Goal: Information Seeking & Learning: Learn about a topic

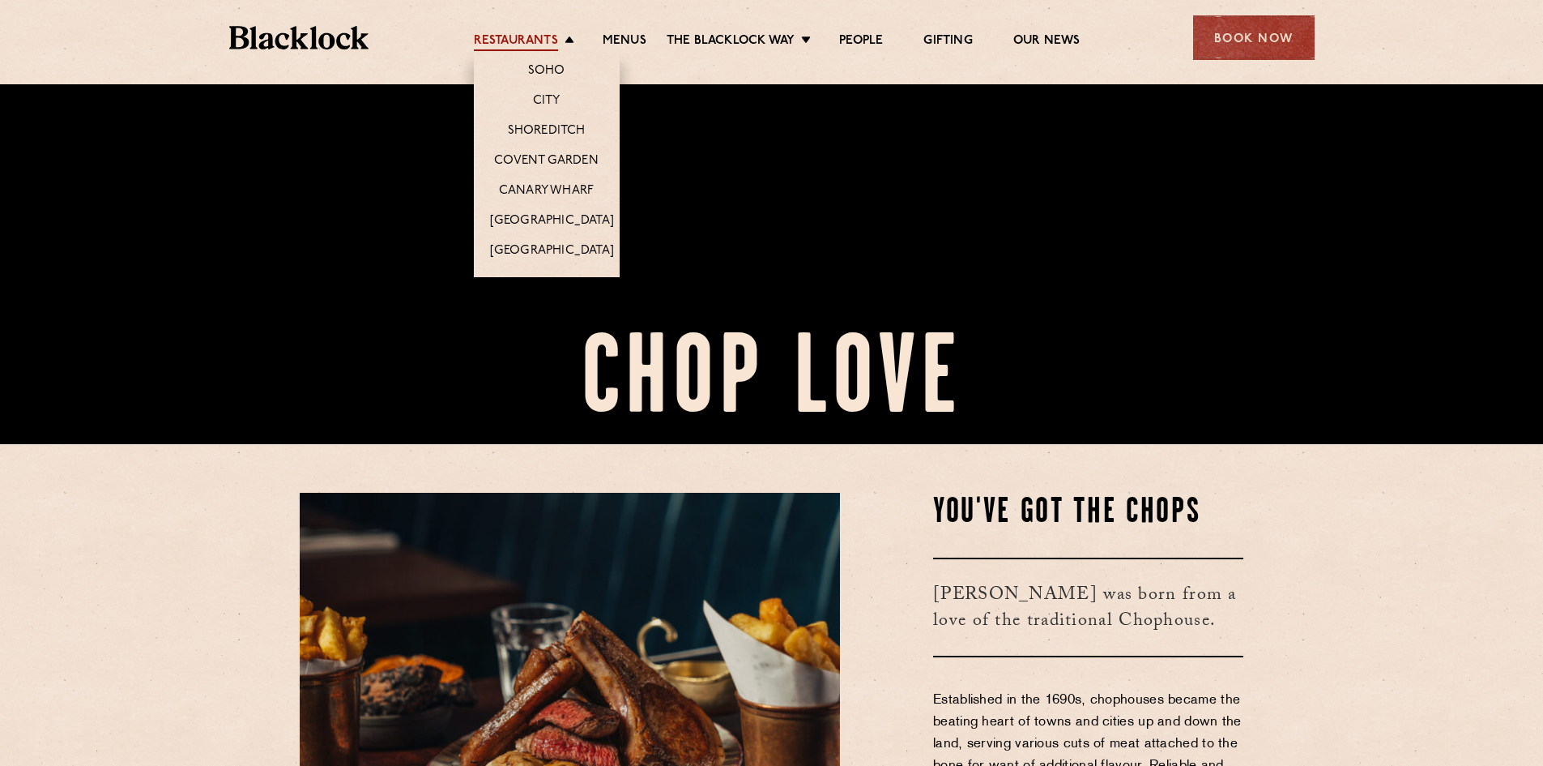
scroll to position [322, 0]
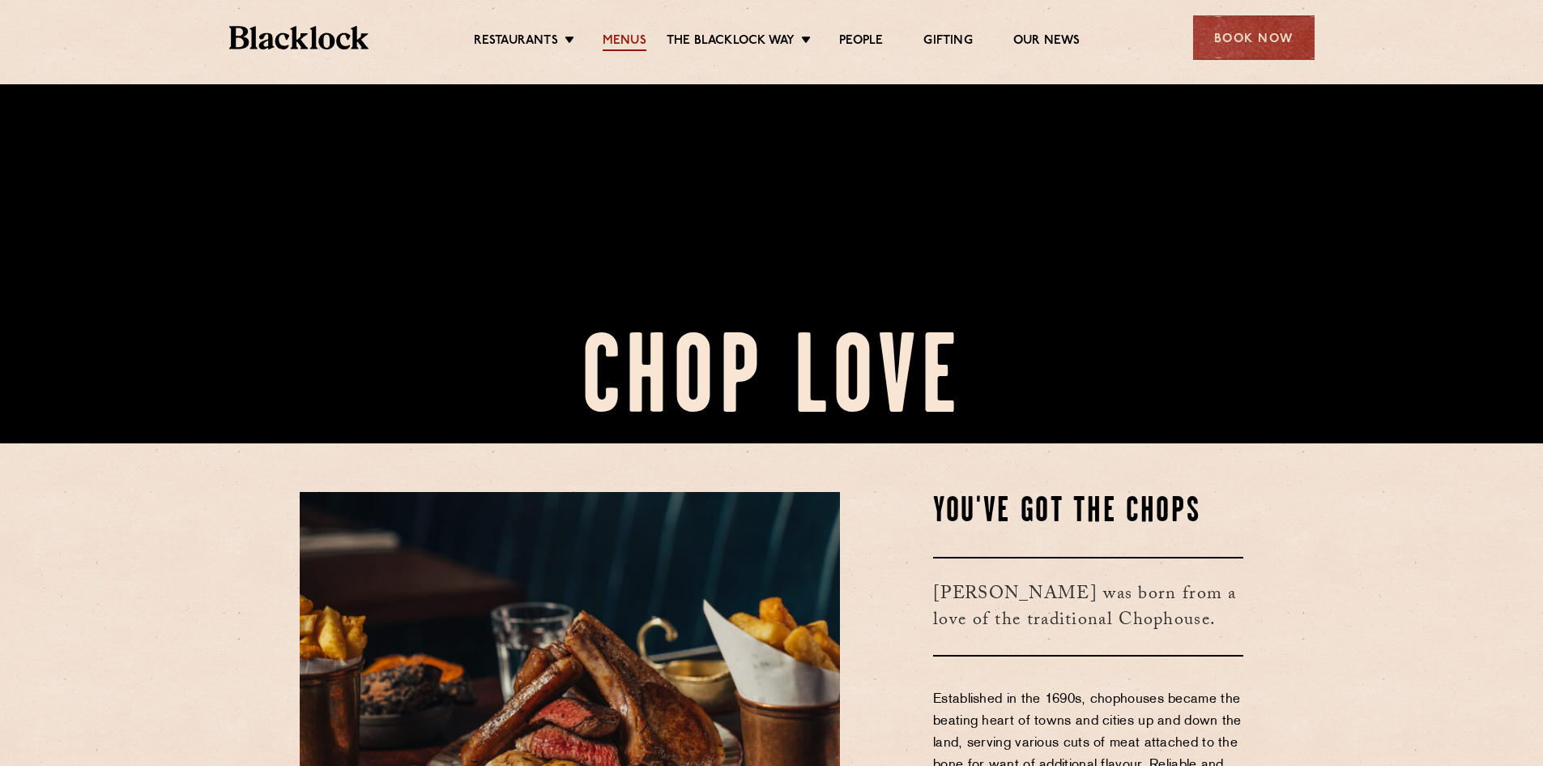
click at [615, 38] on link "Menus" at bounding box center [625, 42] width 44 height 18
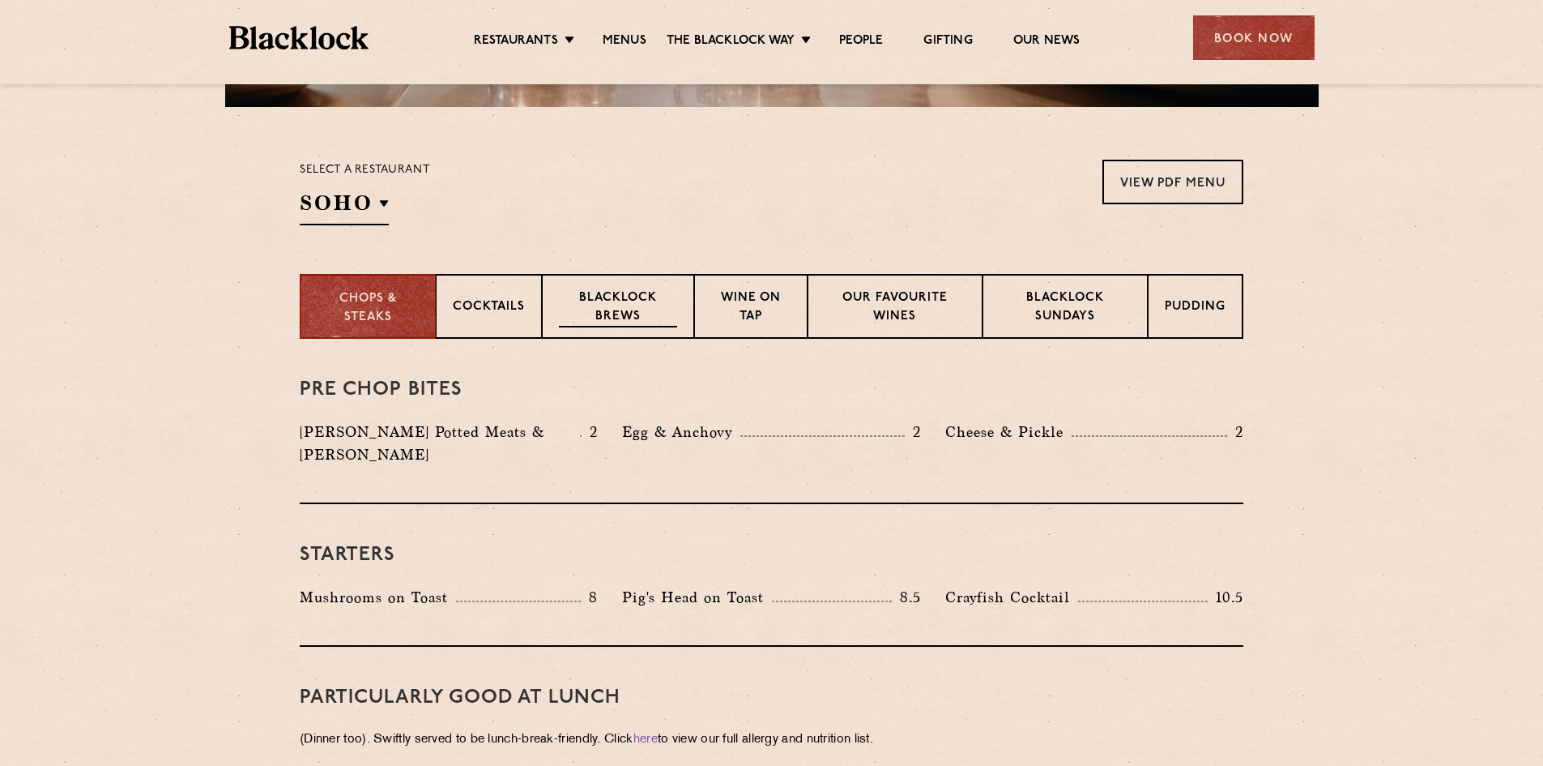
scroll to position [480, 0]
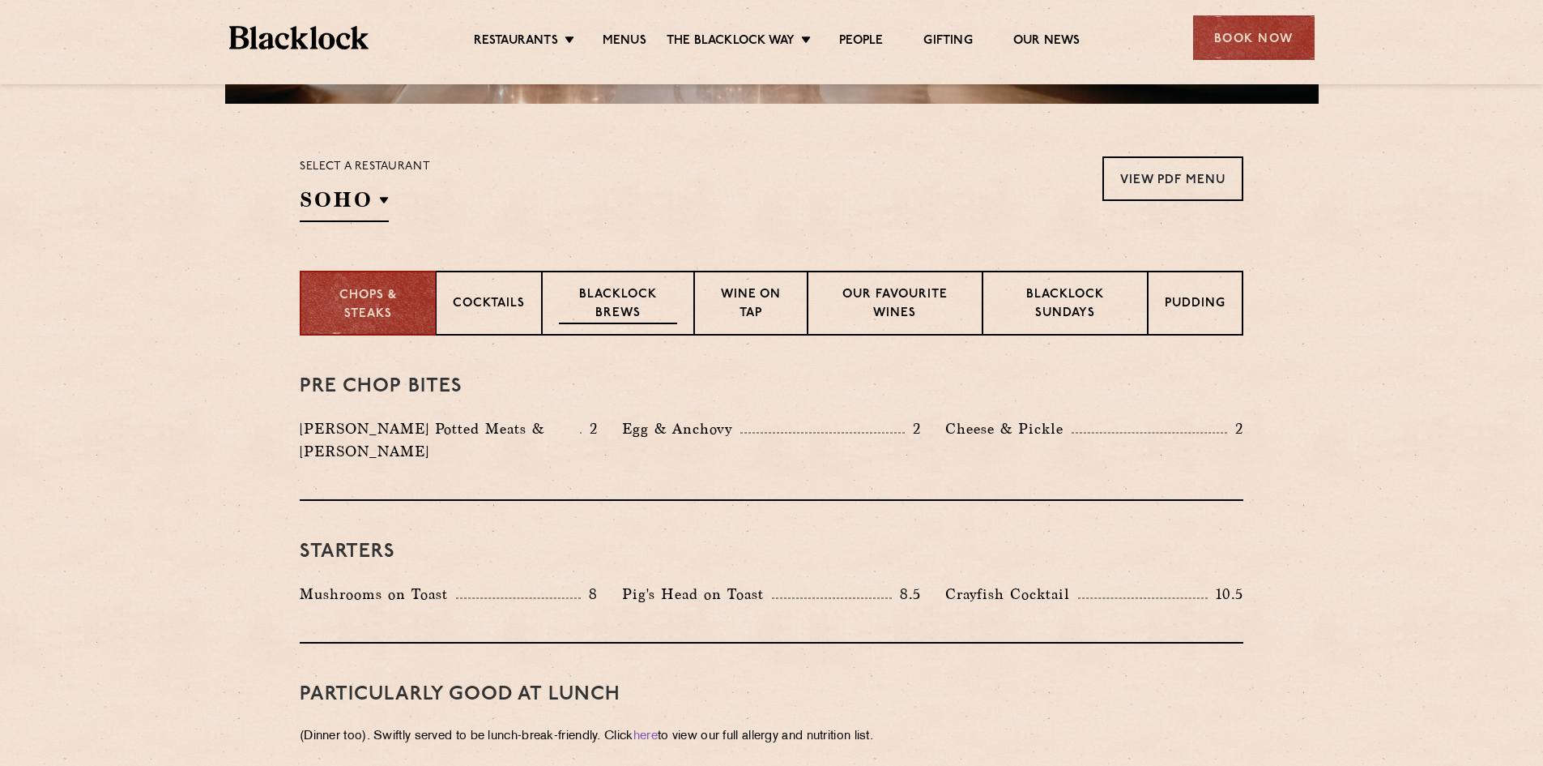
click at [634, 315] on p "Blacklock Brews" at bounding box center [618, 305] width 118 height 38
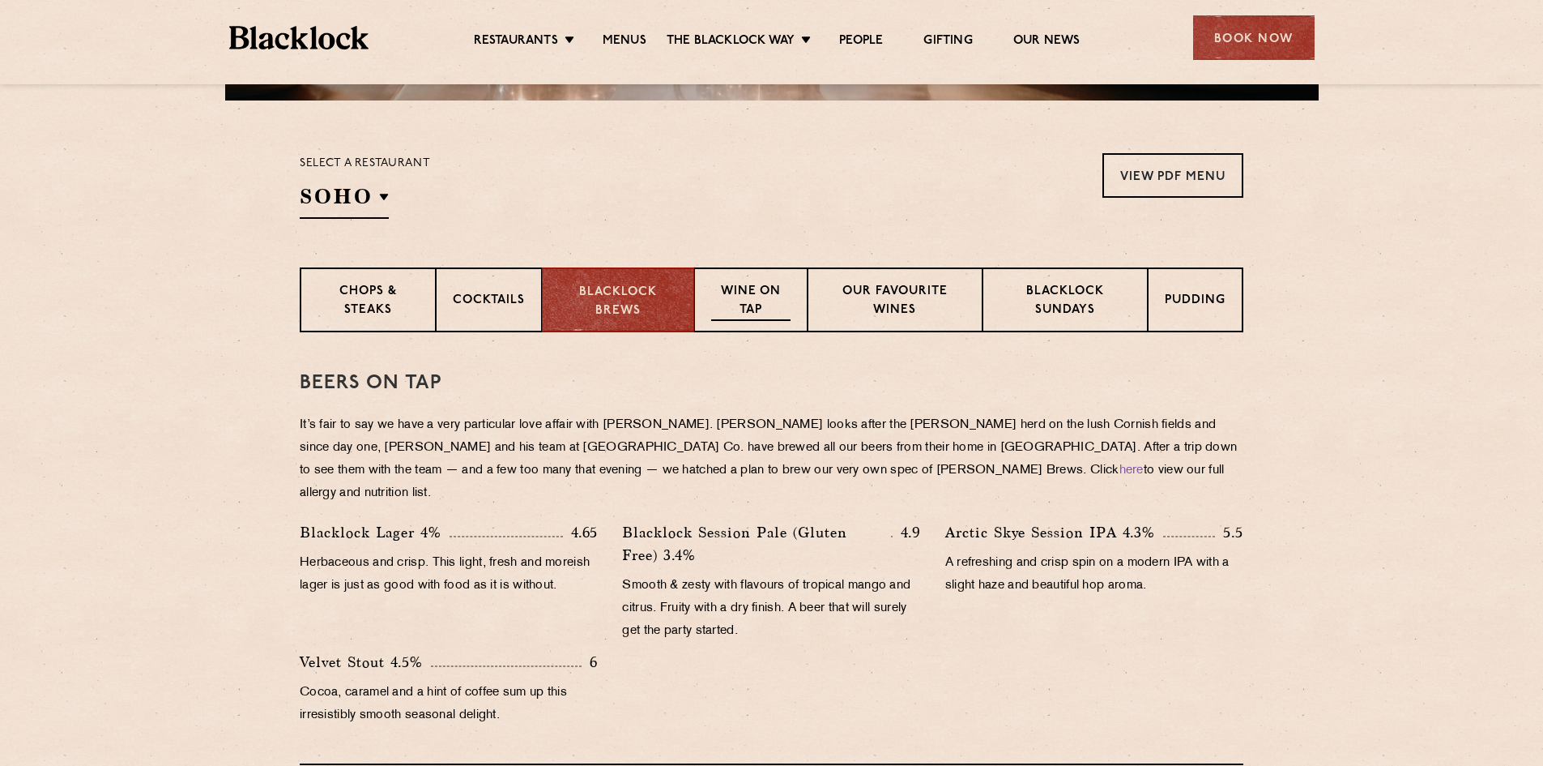
scroll to position [480, 0]
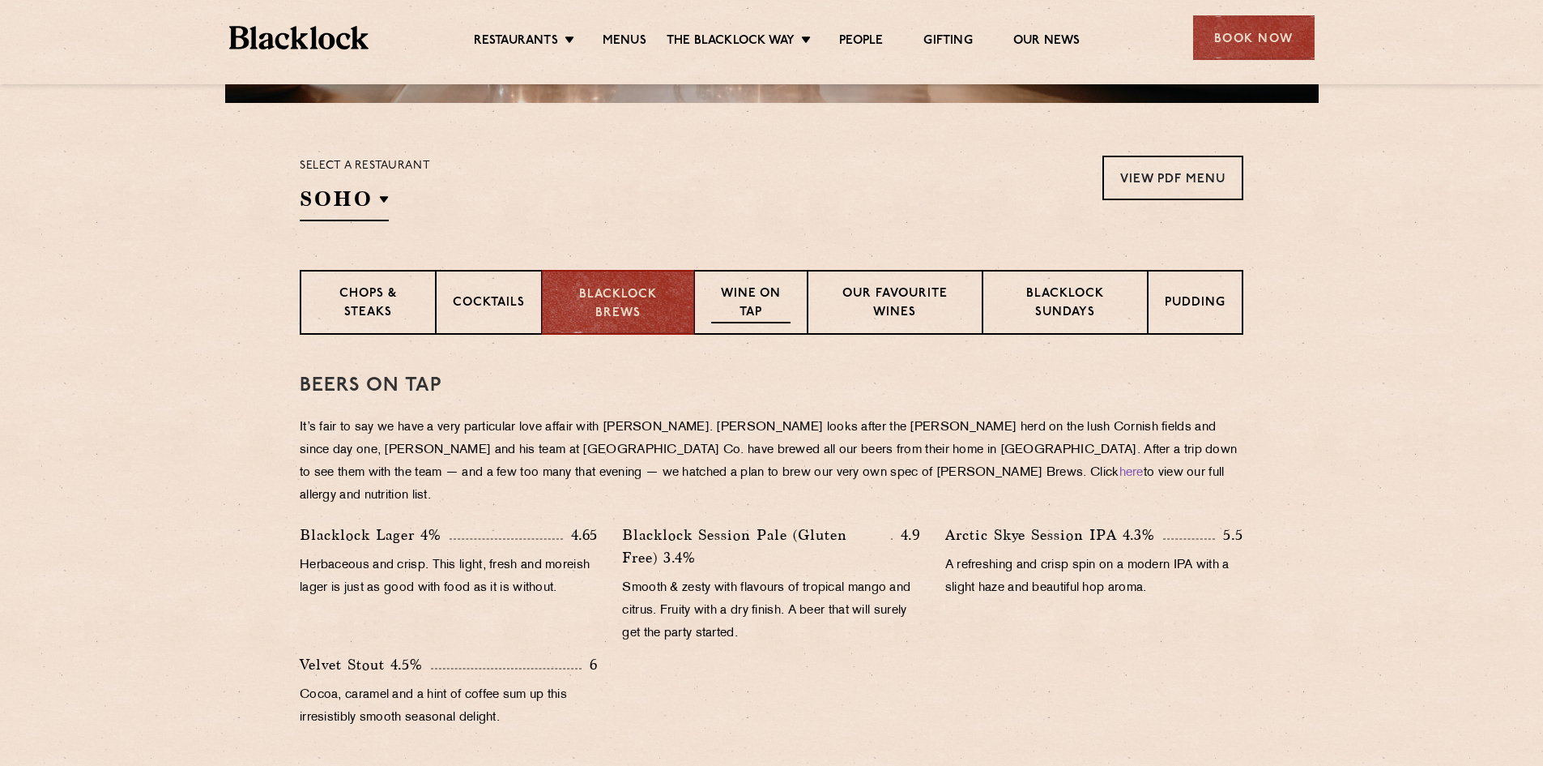
click at [750, 321] on p "Wine on Tap" at bounding box center [750, 304] width 79 height 38
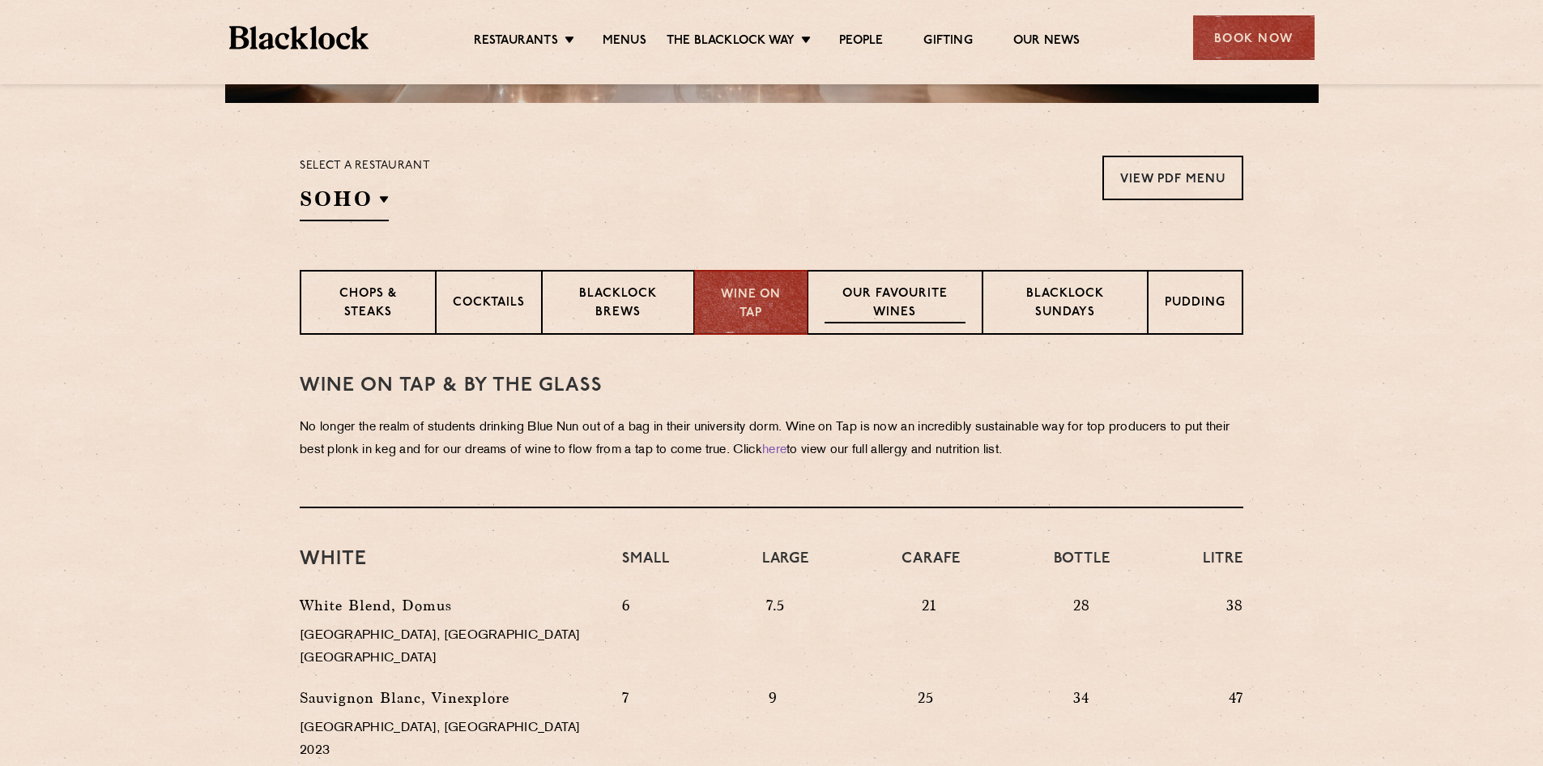
click at [865, 315] on p "Our favourite wines" at bounding box center [895, 304] width 140 height 38
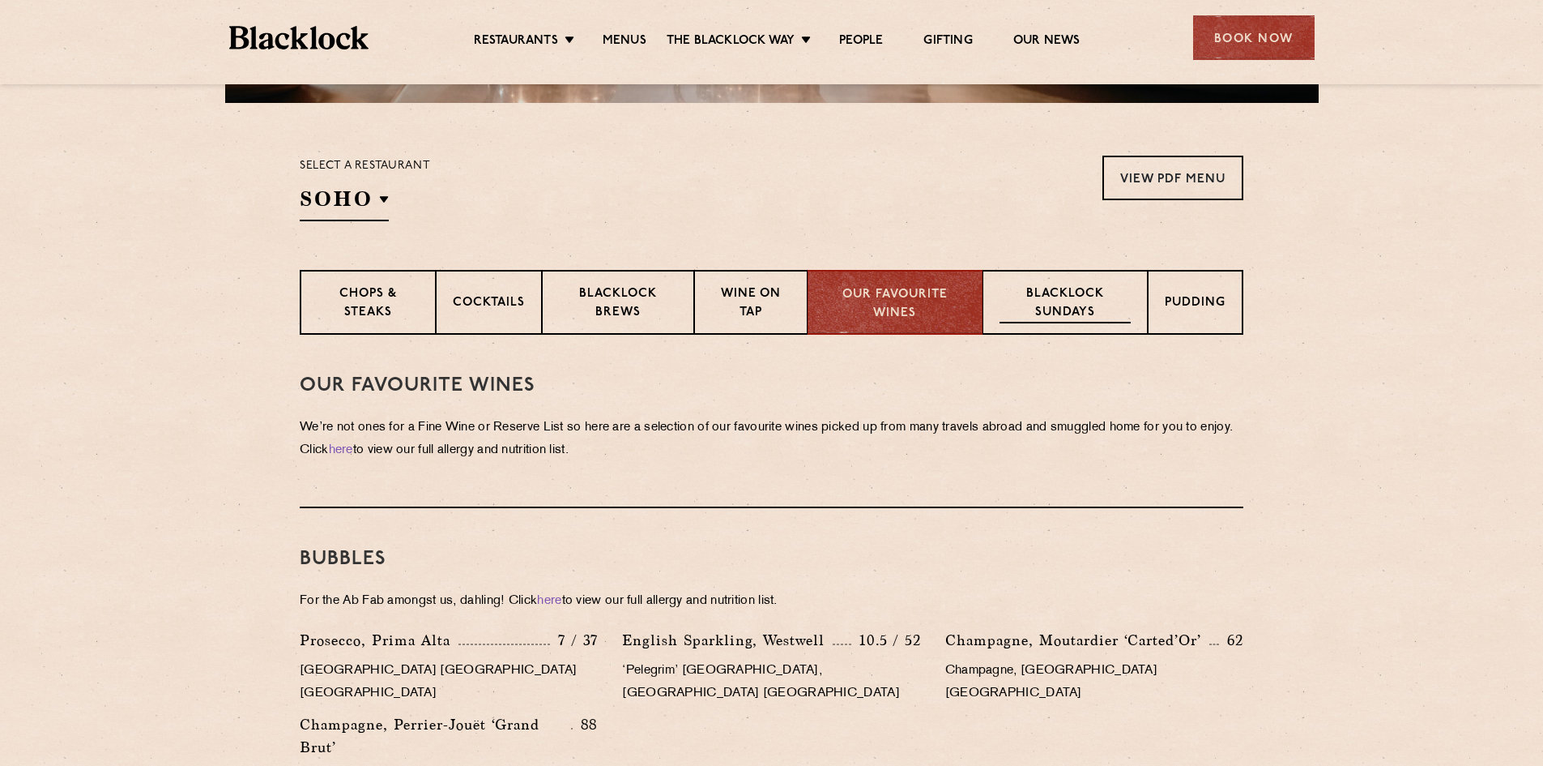
click at [1042, 314] on p "Blacklock Sundays" at bounding box center [1065, 304] width 131 height 38
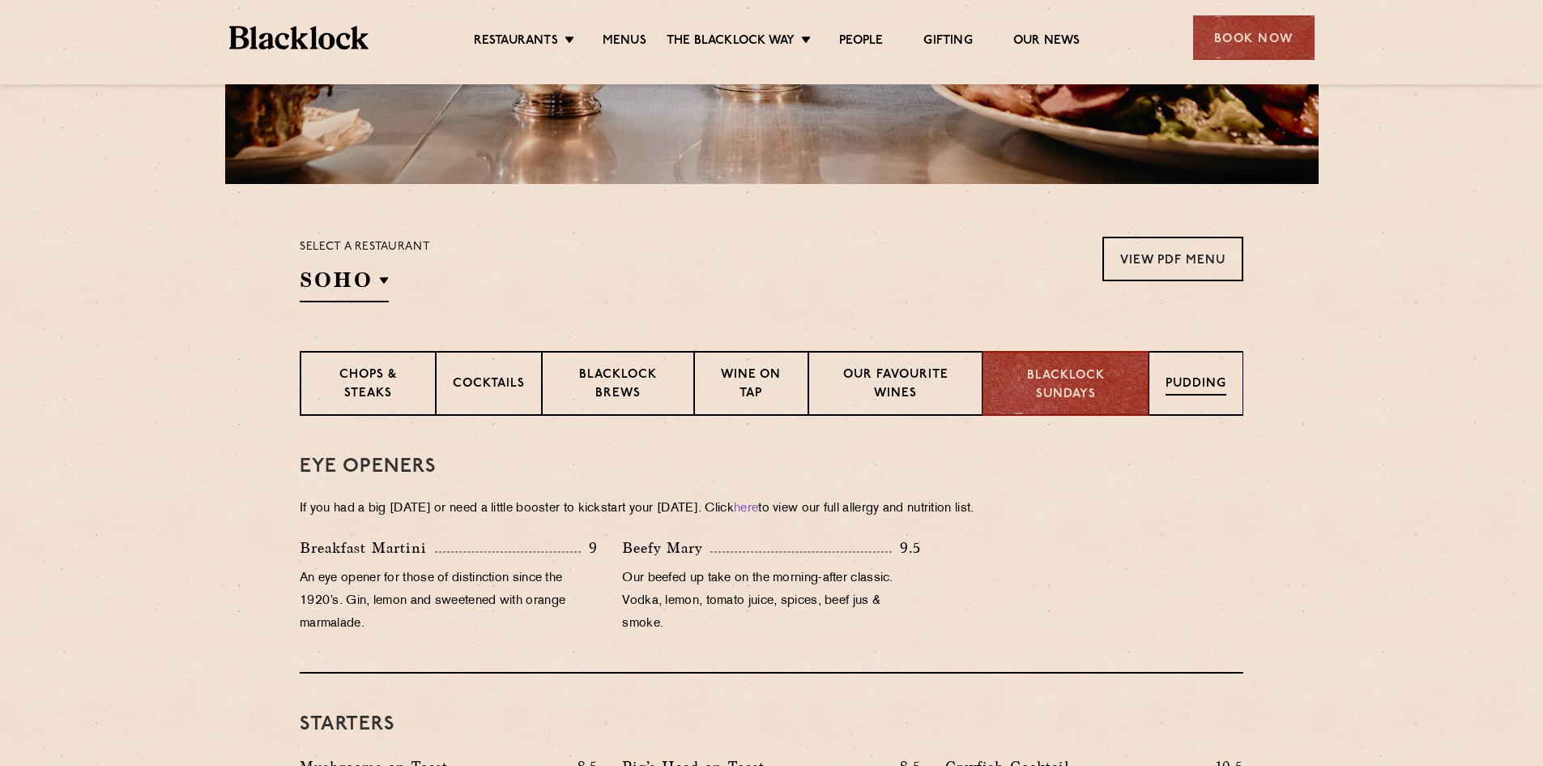
click at [1166, 395] on div "Pudding" at bounding box center [1196, 383] width 95 height 65
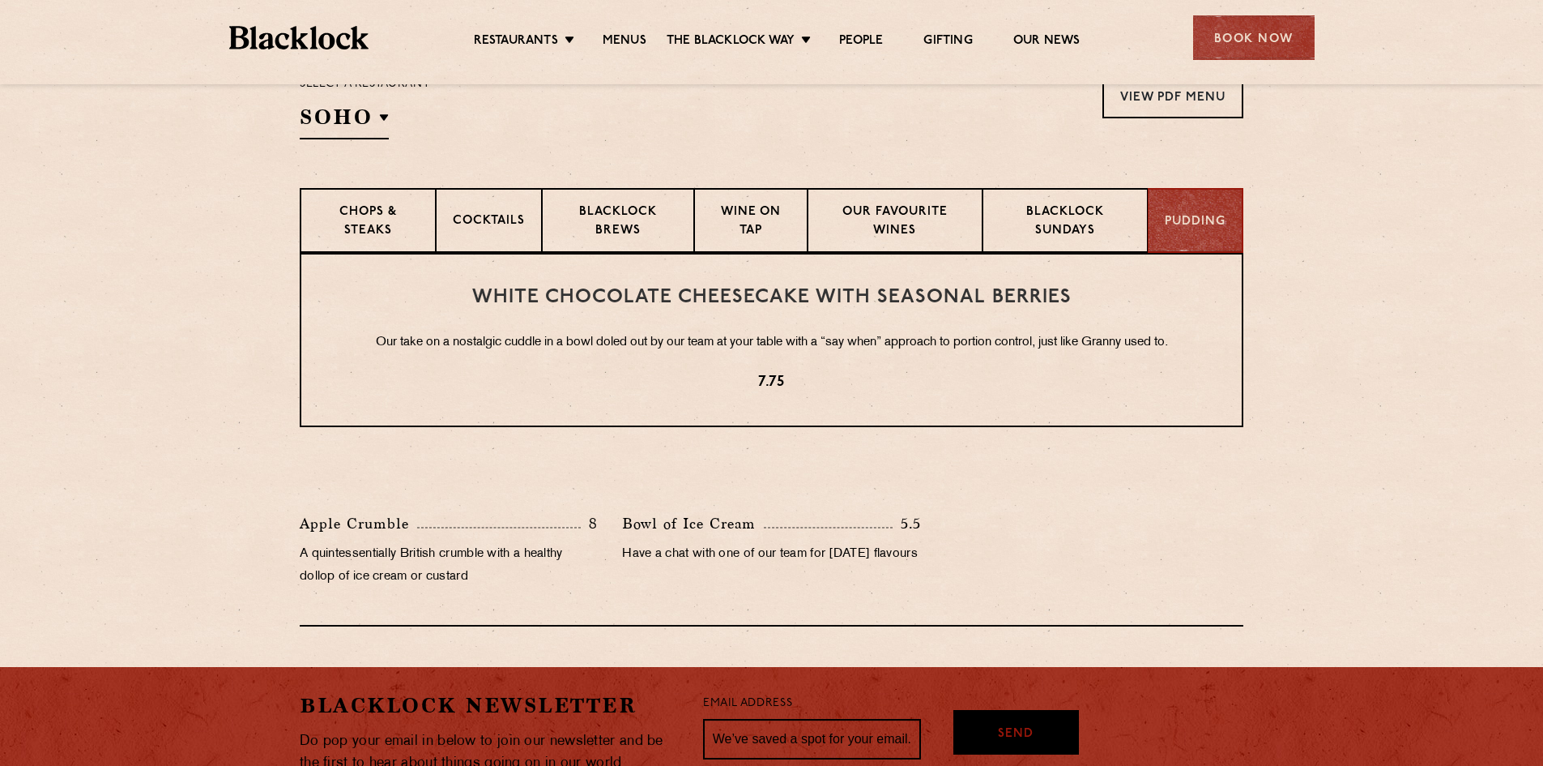
scroll to position [561, 0]
